Goal: Find specific page/section: Find specific page/section

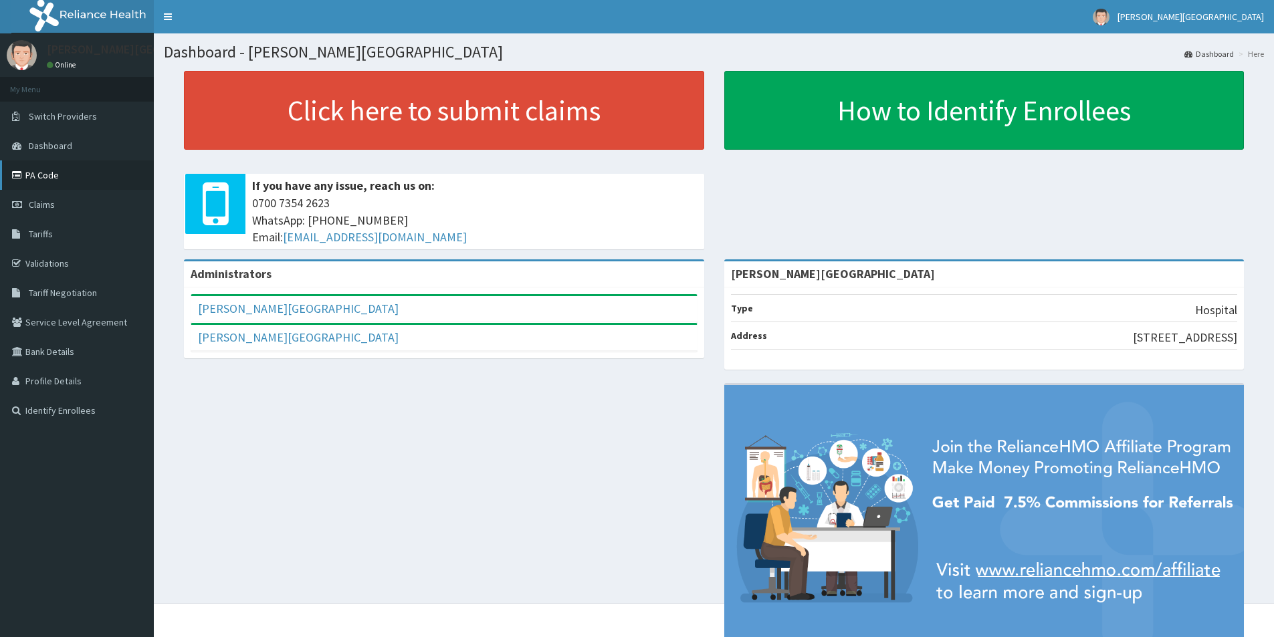
click at [74, 167] on link "PA Code" at bounding box center [77, 175] width 154 height 29
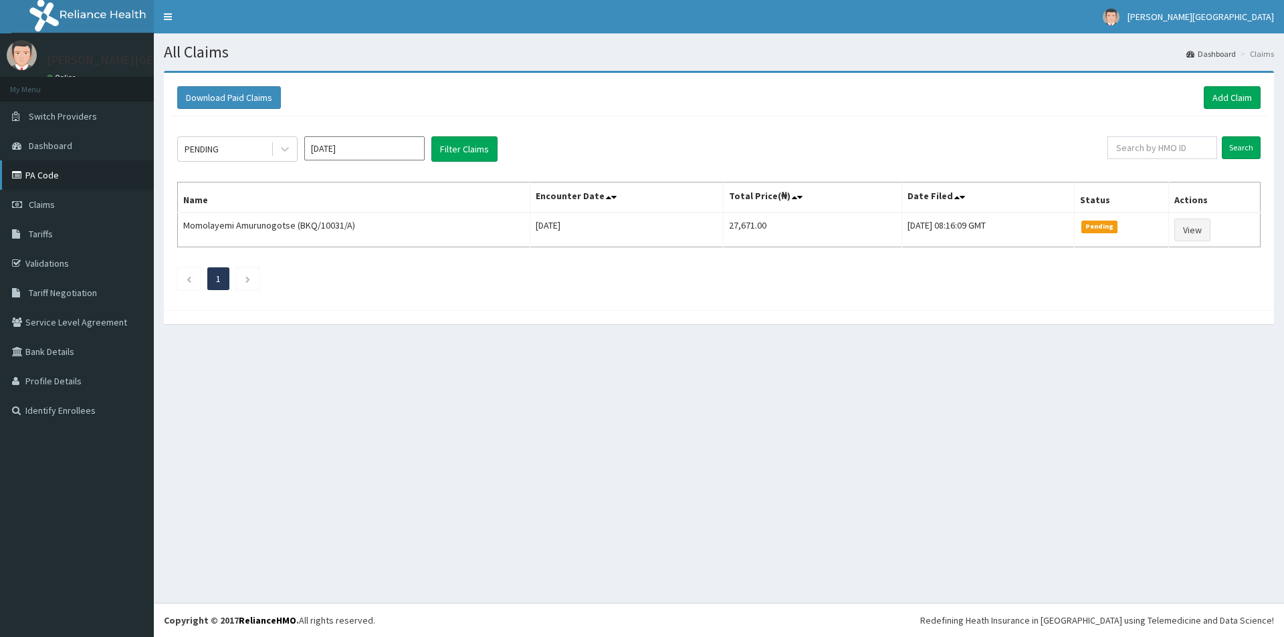
click at [70, 176] on link "PA Code" at bounding box center [77, 175] width 154 height 29
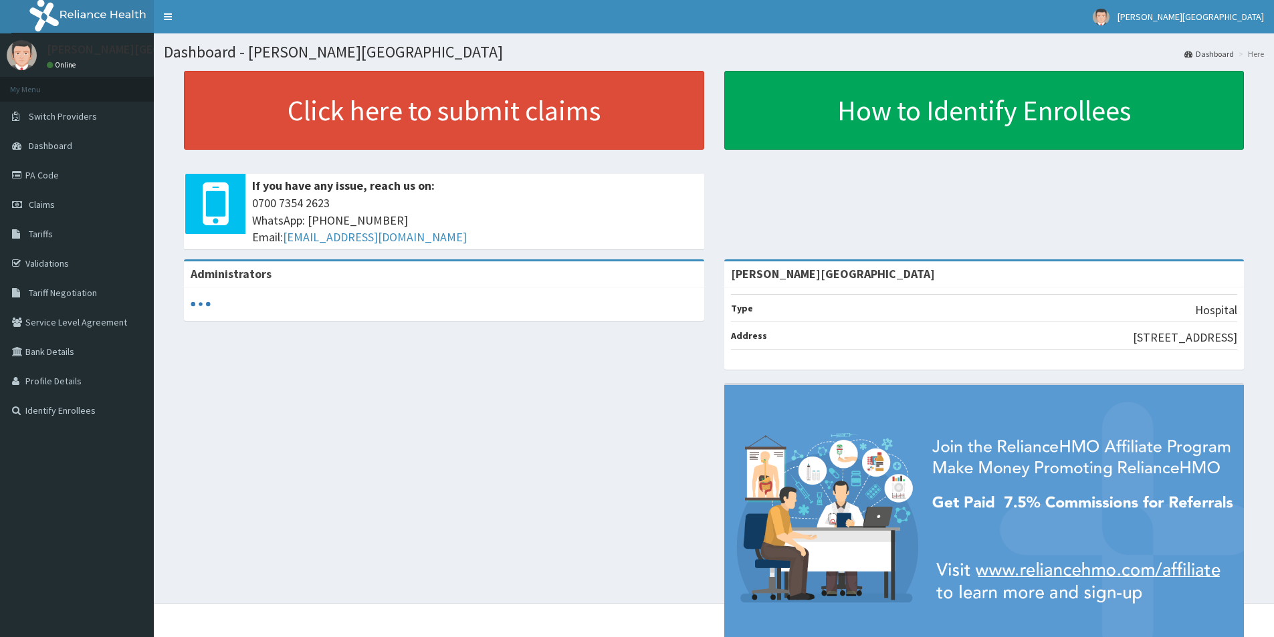
click at [68, 179] on link "PA Code" at bounding box center [77, 175] width 154 height 29
